Goal: Information Seeking & Learning: Learn about a topic

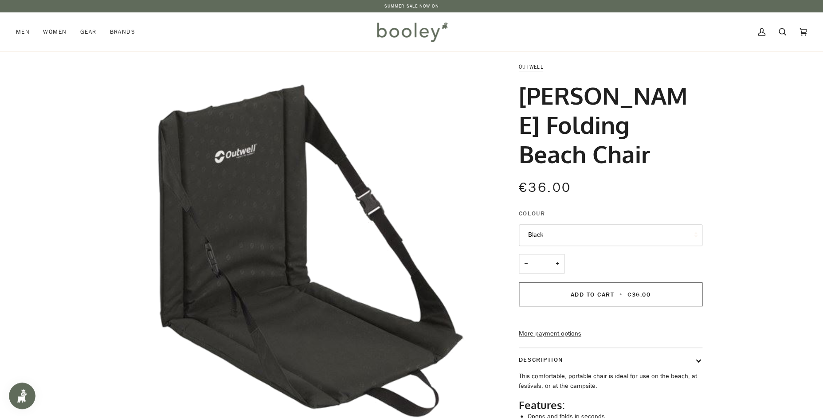
drag, startPoint x: 523, startPoint y: 93, endPoint x: 649, endPoint y: 125, distance: 130.5
click at [649, 125] on h1 "[PERSON_NAME] Folding Beach Chair" at bounding box center [607, 125] width 177 height 88
copy h1 "[PERSON_NAME] Folding Beach Chair"
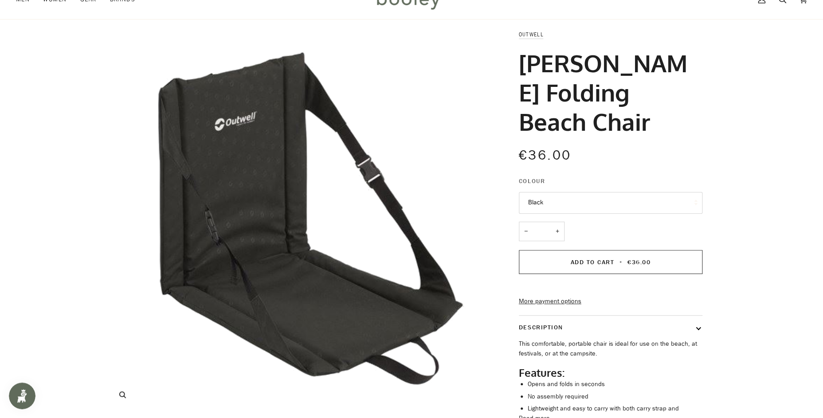
scroll to position [152, 0]
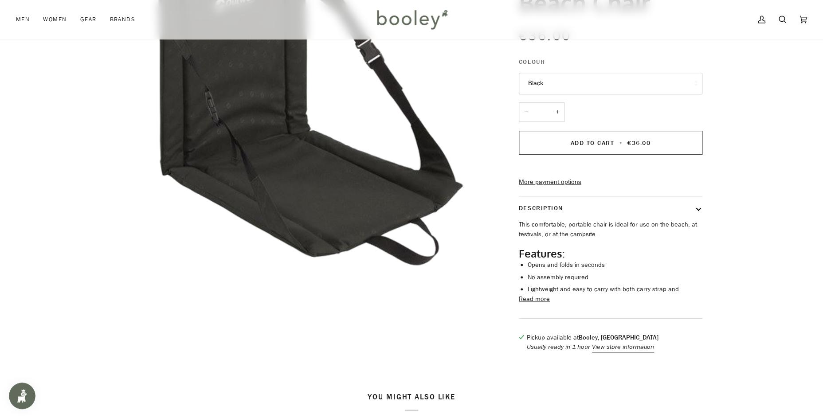
click at [538, 294] on button "Read more" at bounding box center [534, 299] width 31 height 10
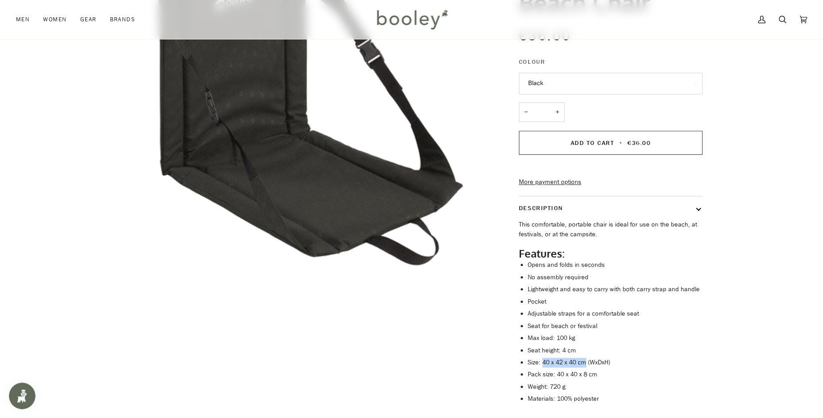
drag, startPoint x: 543, startPoint y: 351, endPoint x: 584, endPoint y: 351, distance: 41.2
click at [584, 358] on li "Size: 40 x 42 x 40 cm (WxDxH)" at bounding box center [614, 363] width 175 height 10
copy li "40 x 42 x 40 cm"
click at [630, 346] on li "Seat height: 4 cm" at bounding box center [614, 351] width 175 height 10
drag, startPoint x: 589, startPoint y: 352, endPoint x: 601, endPoint y: 350, distance: 13.0
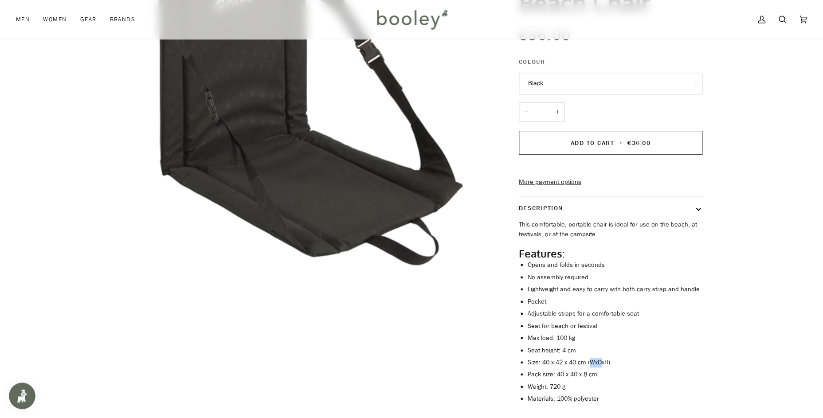
click at [601, 358] on li "Size: 40 x 42 x 40 cm (WxDxH)" at bounding box center [614, 363] width 175 height 10
drag, startPoint x: 588, startPoint y: 350, endPoint x: 610, endPoint y: 349, distance: 21.7
click at [610, 358] on li "Size: 40 x 42 x 40 cm (WxDxH)" at bounding box center [614, 363] width 175 height 10
copy li "(WxDxH)"
click at [585, 358] on li "Size: 40 x 42 x 40 cm (WxDxH)" at bounding box center [614, 363] width 175 height 10
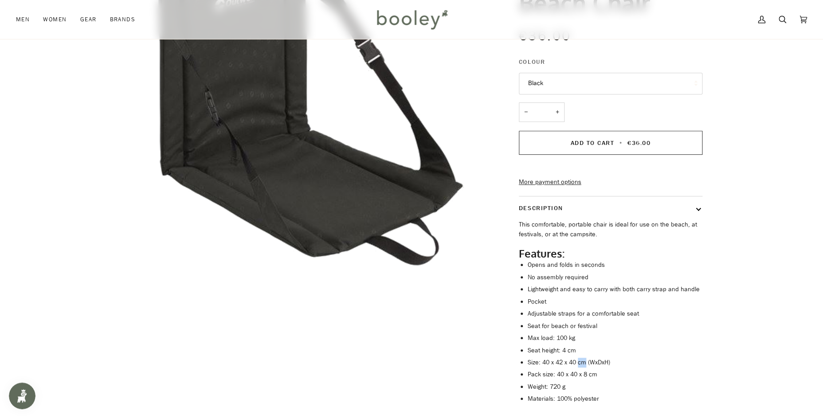
click at [585, 358] on li "Size: 40 x 42 x 40 cm (WxDxH)" at bounding box center [614, 363] width 175 height 10
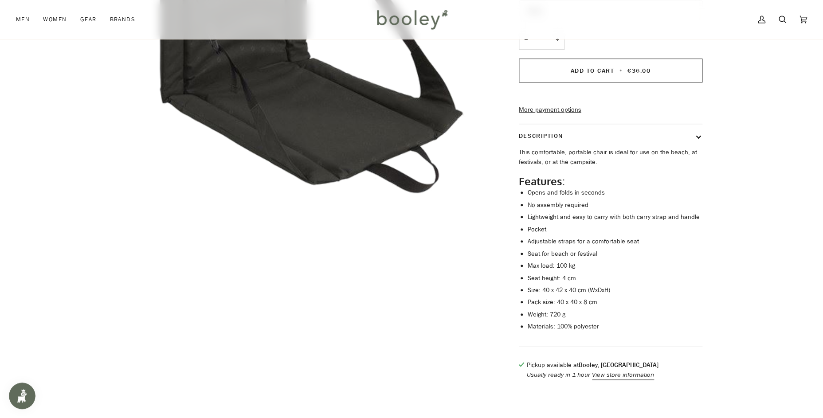
scroll to position [235, 0]
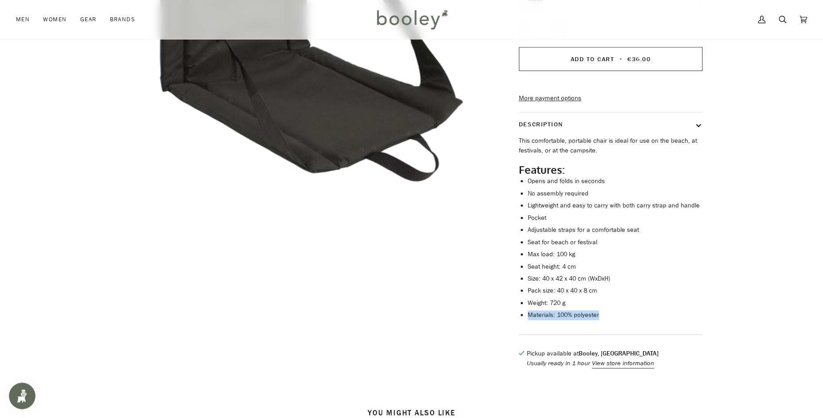
drag, startPoint x: 527, startPoint y: 304, endPoint x: 598, endPoint y: 308, distance: 70.6
click at [598, 310] on li "Materials: 100% polyester" at bounding box center [614, 315] width 175 height 10
copy li "Materials: 100% polyester"
click at [547, 310] on li "Materials: 100% polyester" at bounding box center [614, 315] width 175 height 10
click at [548, 310] on li "Materials: 100% polyester" at bounding box center [614, 315] width 175 height 10
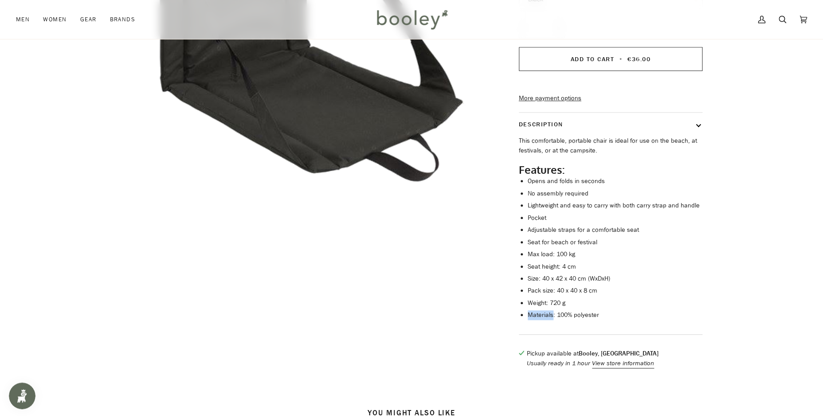
click at [548, 310] on li "Materials: 100% polyester" at bounding box center [614, 315] width 175 height 10
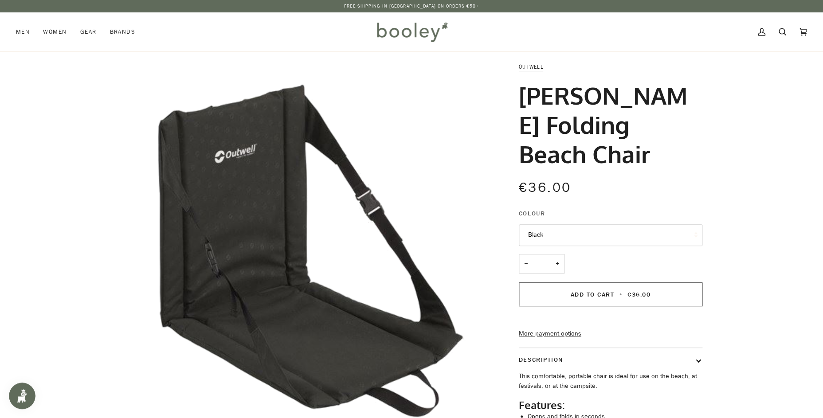
scroll to position [35, 0]
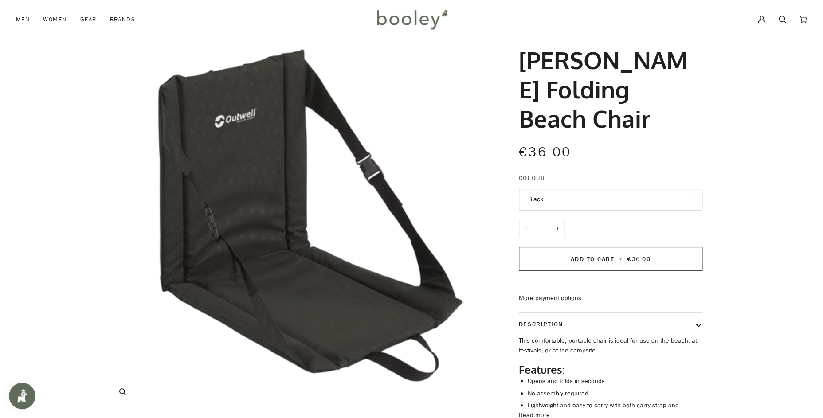
click at [228, 249] on img "Outwell Cardiel Folding Beach Chair Black - Booley Galway" at bounding box center [297, 218] width 382 height 382
click at [256, 217] on img "Outwell Cardiel Folding Beach Chair Black - Booley Galway" at bounding box center [297, 218] width 382 height 382
click at [129, 398] on button "Zoom" at bounding box center [123, 392] width 16 height 16
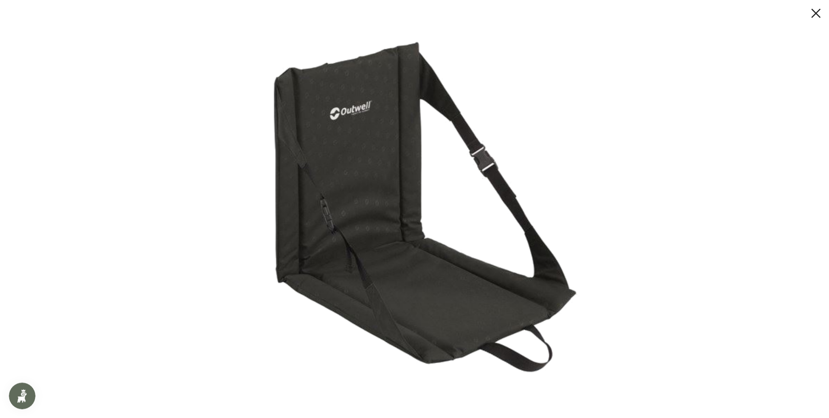
click at [126, 393] on div at bounding box center [414, 209] width 829 height 418
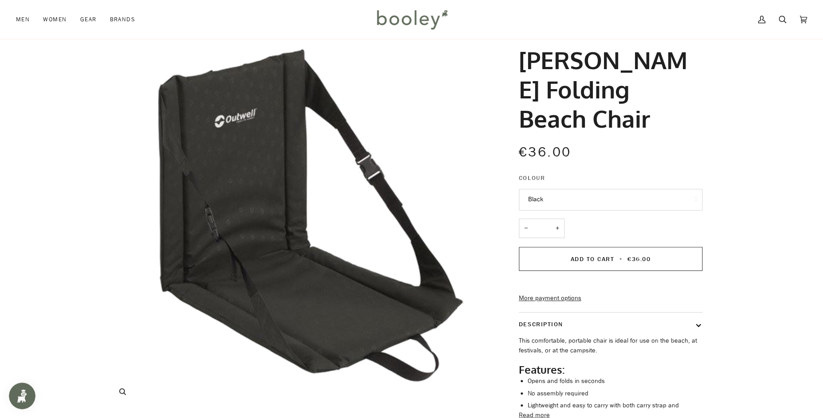
click at [126, 393] on icon "Outwell Cardiel Folding Beach Chair Black - Booley Galway" at bounding box center [122, 391] width 7 height 7
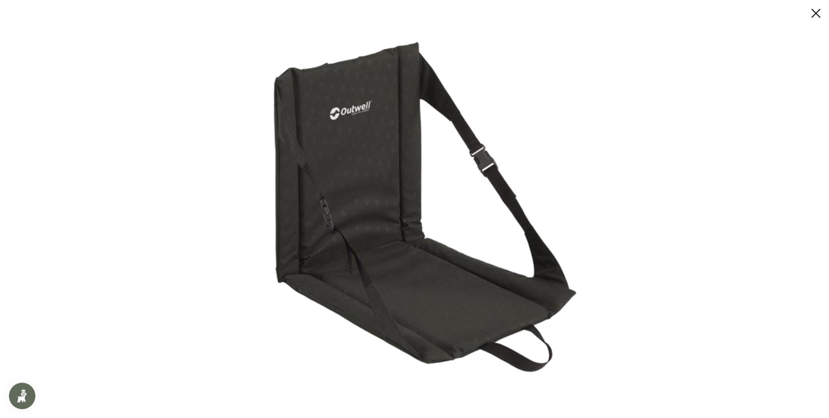
click at [357, 183] on img at bounding box center [411, 209] width 379 height 379
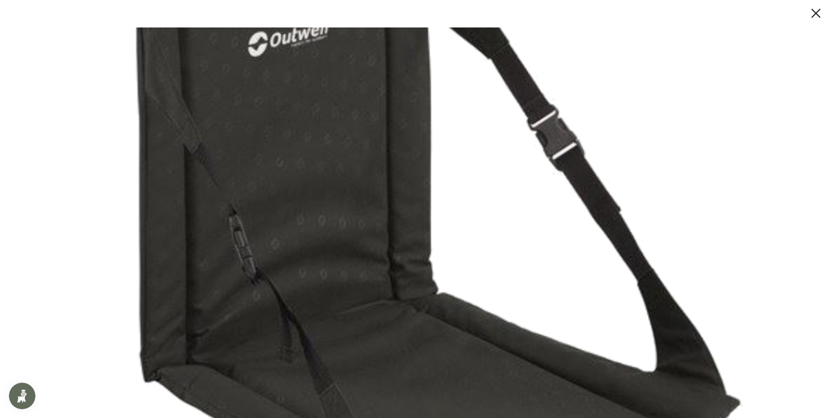
click at [312, 234] on img at bounding box center [411, 235] width 758 height 758
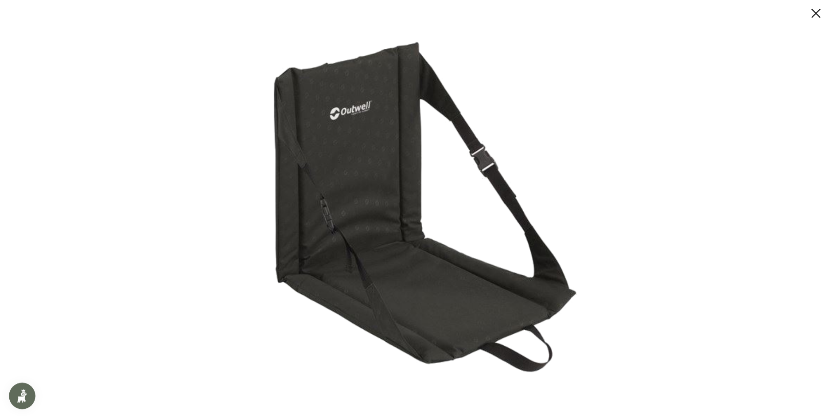
click at [207, 309] on div at bounding box center [414, 209] width 829 height 418
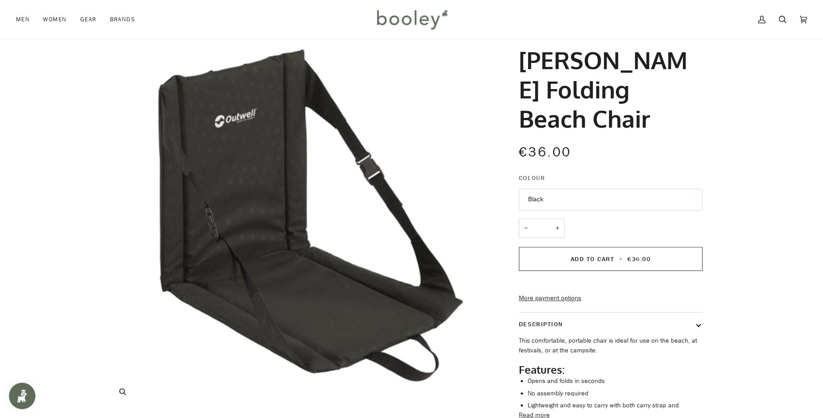
click at [221, 194] on img "Outwell Cardiel Folding Beach Chair Black - Booley Galway" at bounding box center [297, 218] width 382 height 382
click at [125, 394] on icon "Outwell Cardiel Folding Beach Chair Black - Booley Galway" at bounding box center [122, 391] width 7 height 7
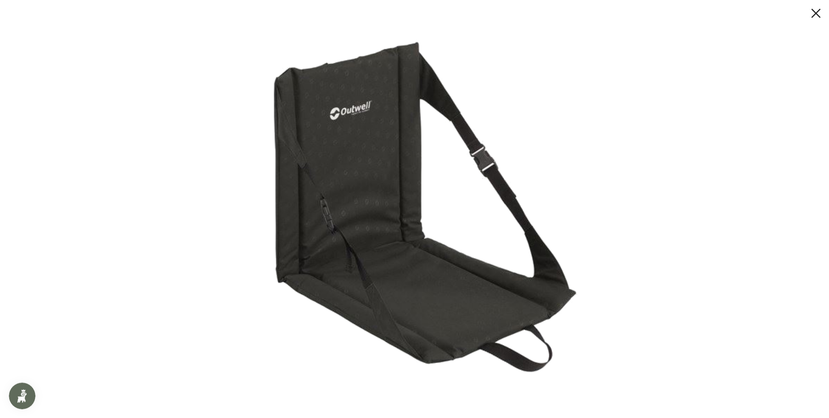
click at [137, 193] on div at bounding box center [414, 209] width 829 height 418
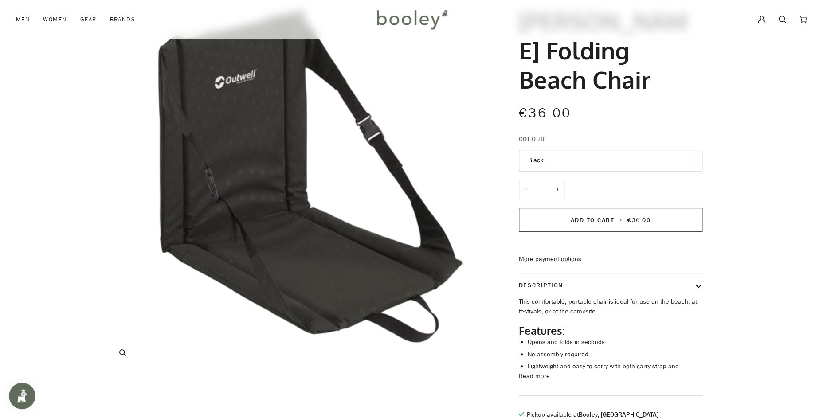
scroll to position [11, 0]
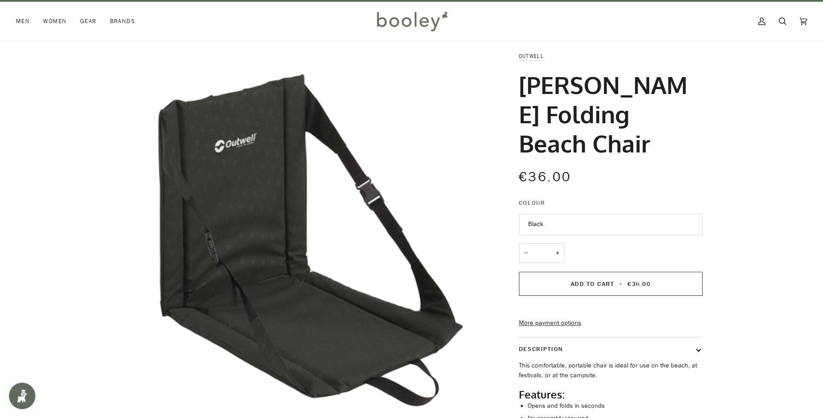
drag, startPoint x: 520, startPoint y: 87, endPoint x: 625, endPoint y: 113, distance: 107.7
click at [659, 113] on h1 "[PERSON_NAME] Folding Beach Chair" at bounding box center [607, 114] width 177 height 88
